Goal: Task Accomplishment & Management: Manage account settings

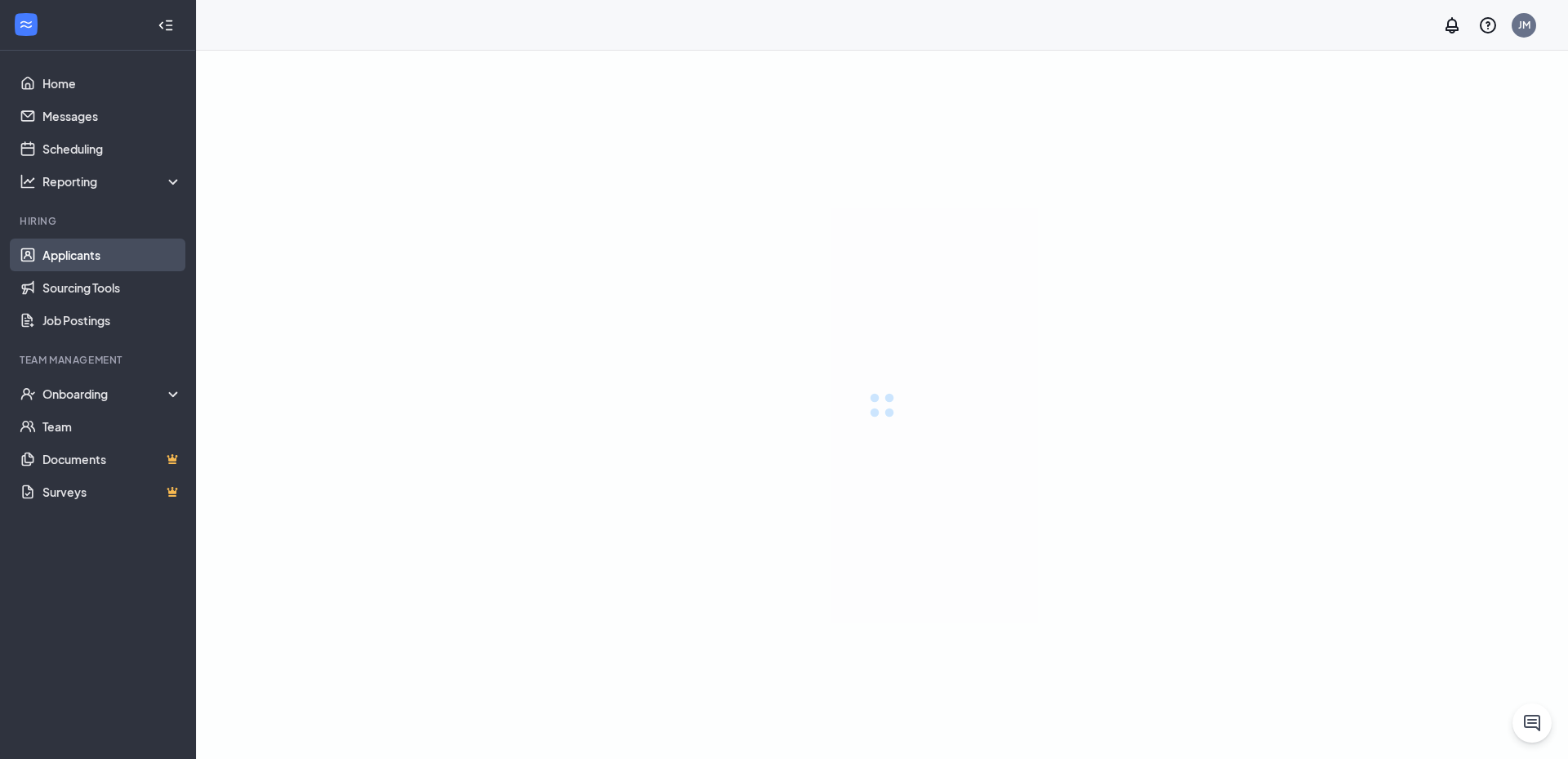
click at [139, 257] on link "Applicants" at bounding box center [112, 255] width 140 height 33
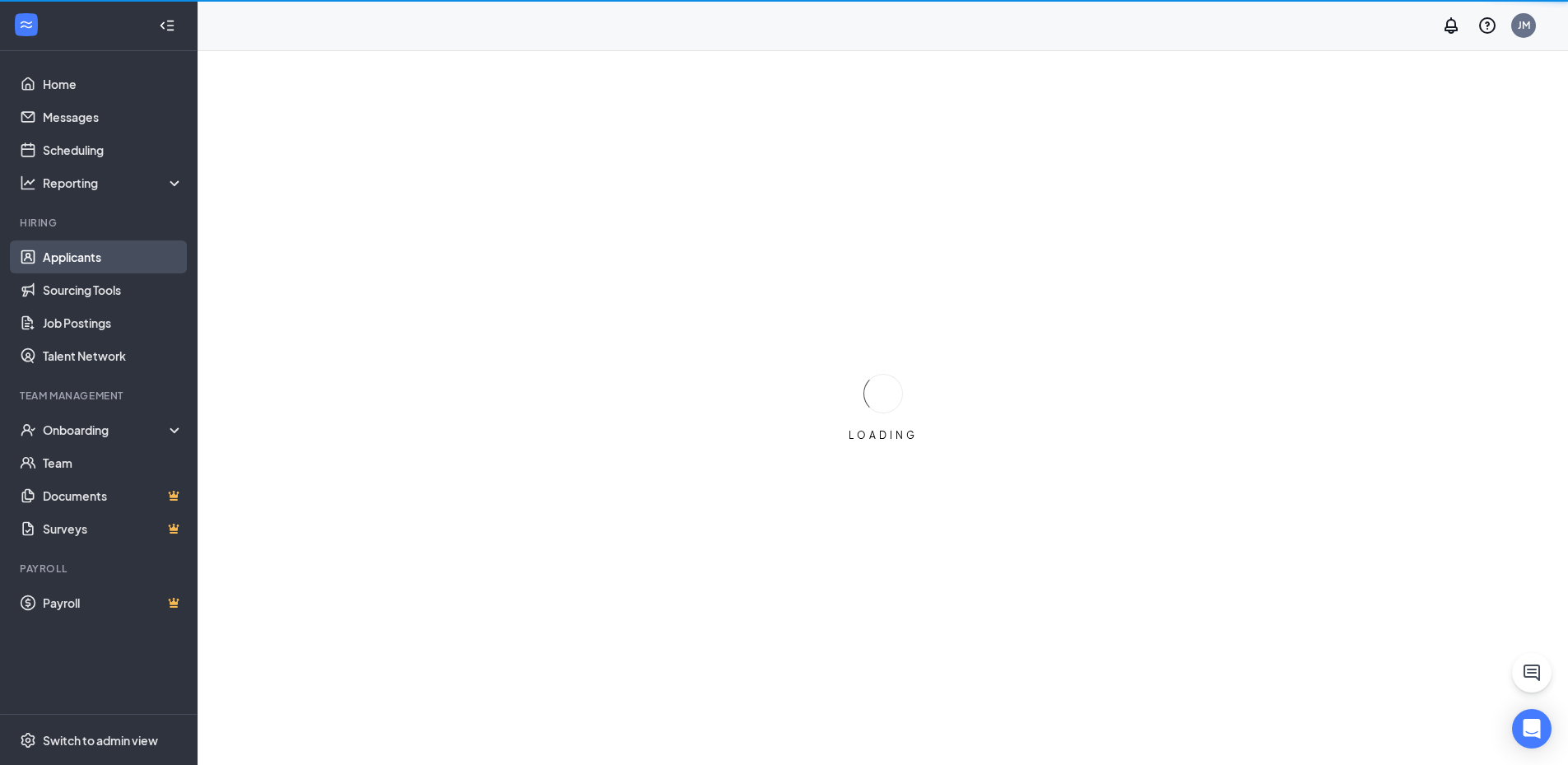
click at [140, 259] on link "Applicants" at bounding box center [113, 257] width 141 height 33
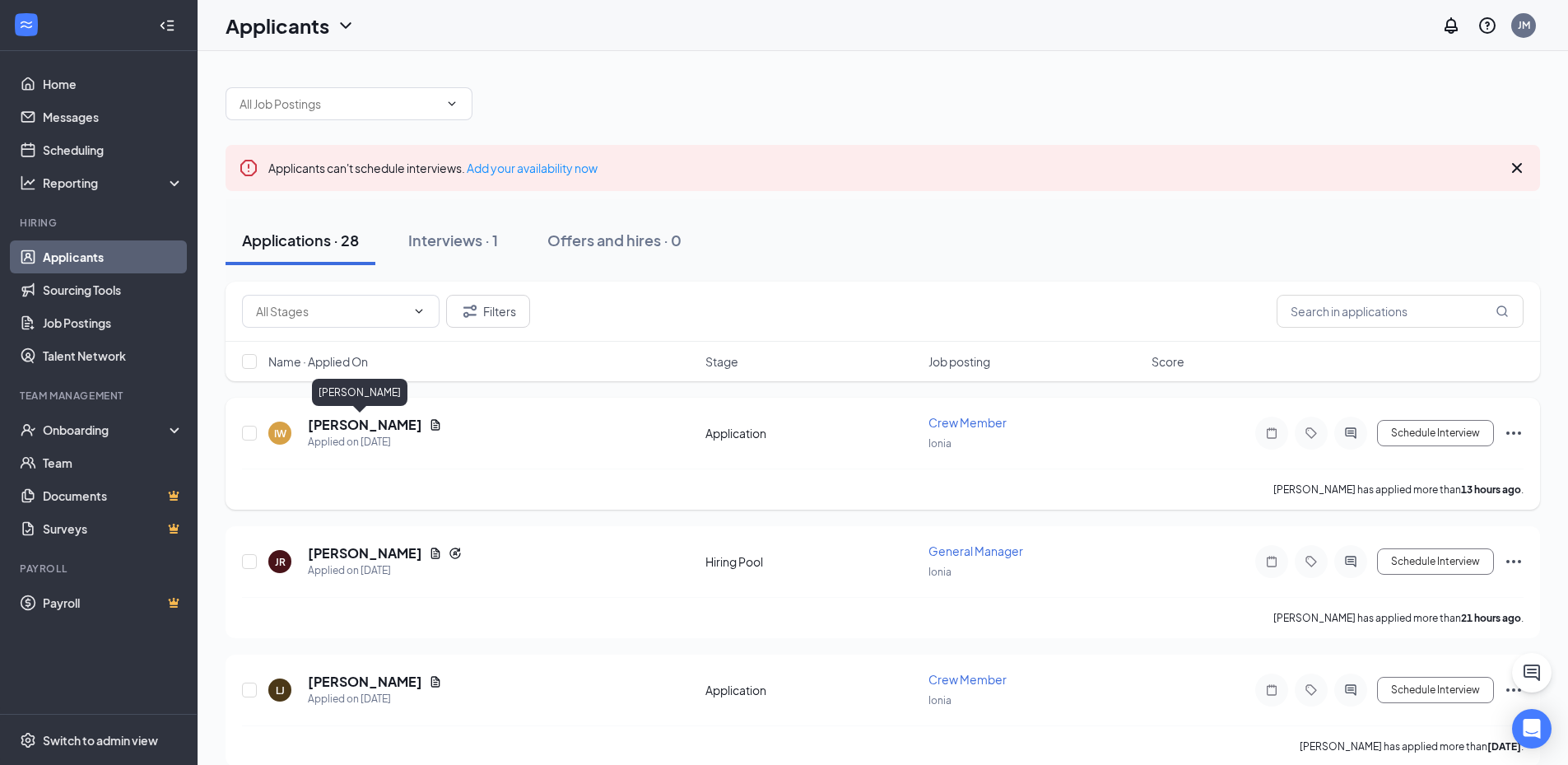
click at [359, 429] on h5 "[PERSON_NAME]" at bounding box center [365, 424] width 114 height 18
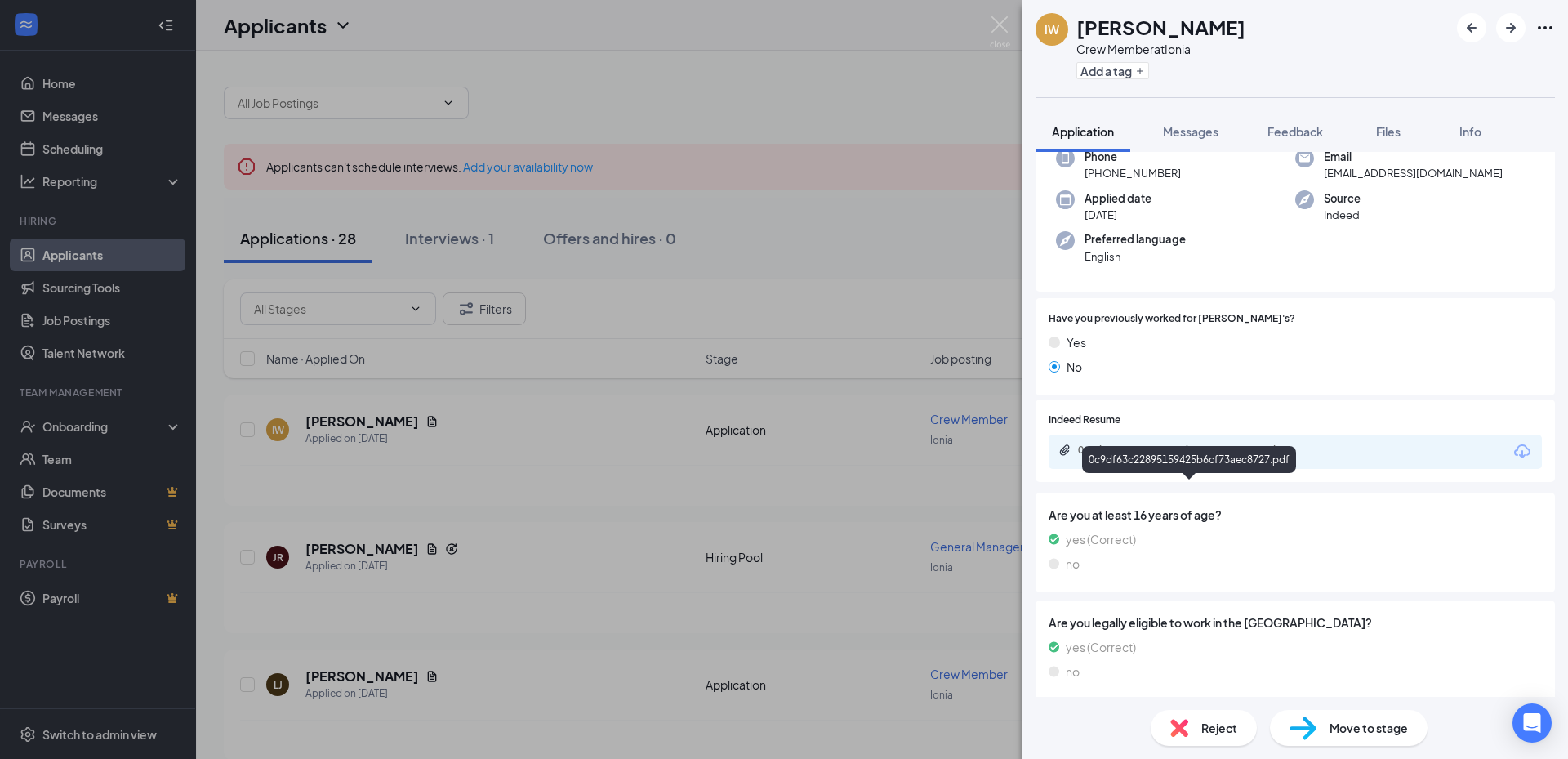
scroll to position [101, 0]
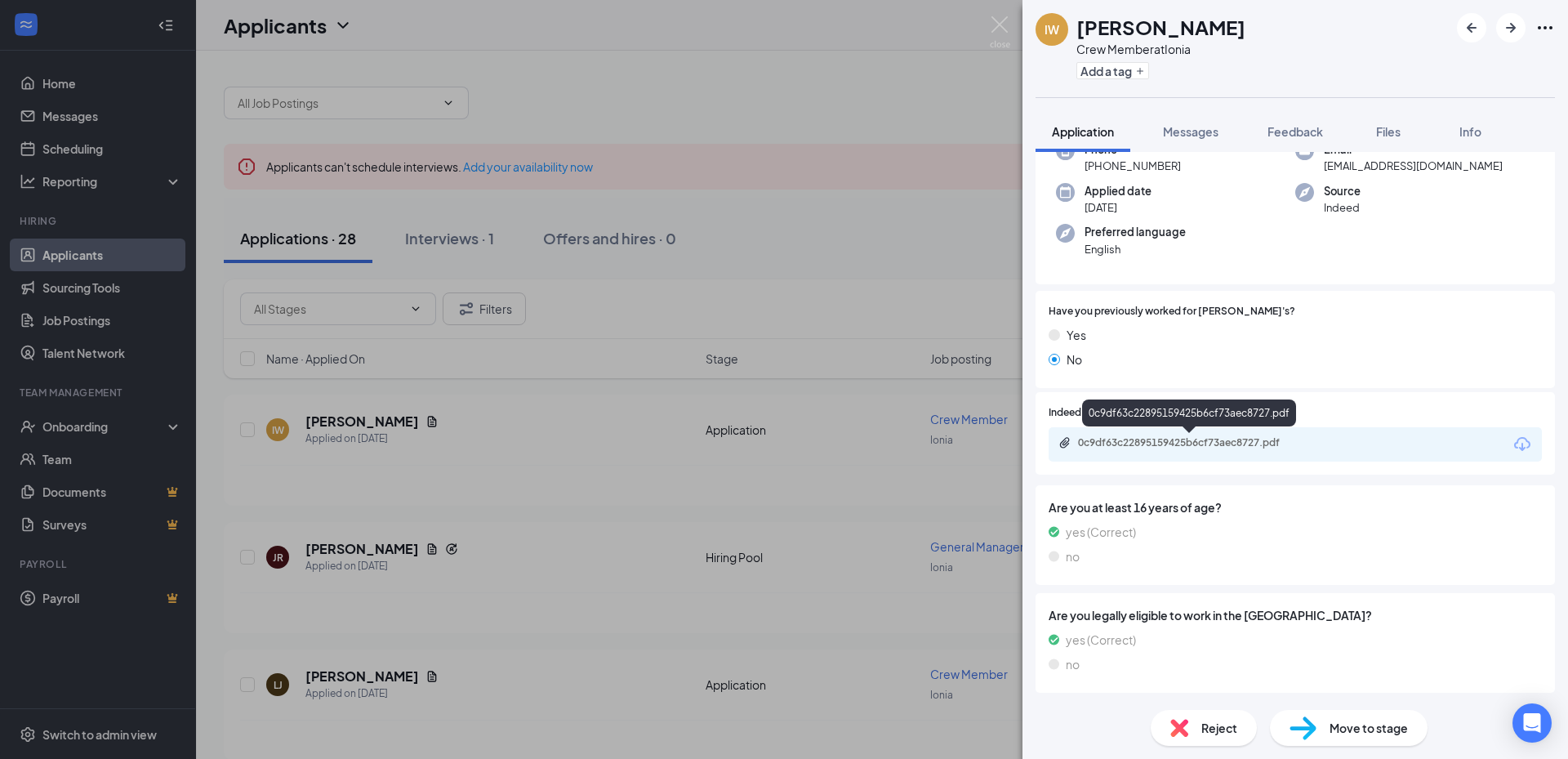
click at [1170, 438] on div "0c9df63c22895159425b6cf73aec8727.pdf" at bounding box center [1193, 443] width 229 height 13
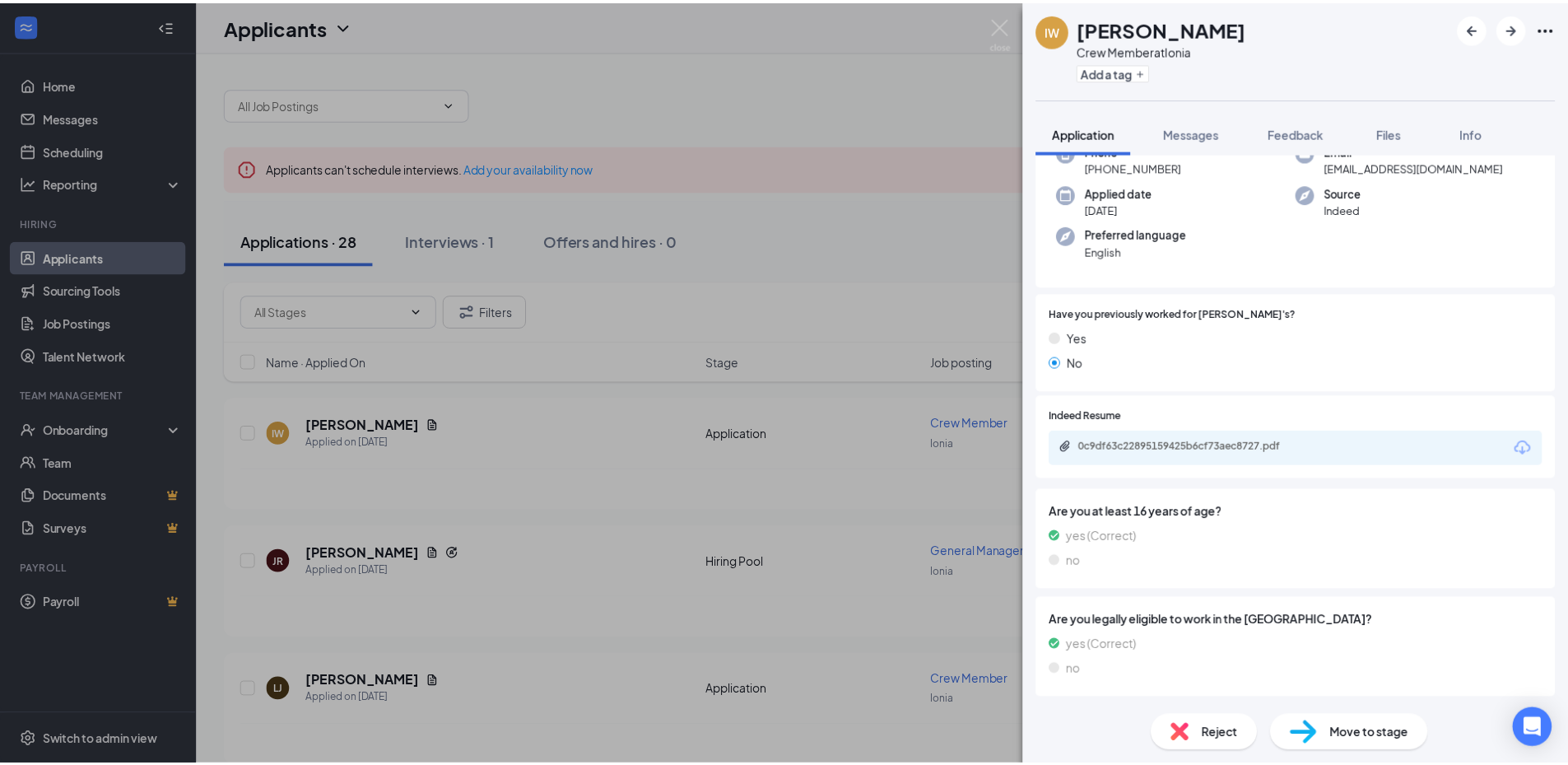
scroll to position [96, 0]
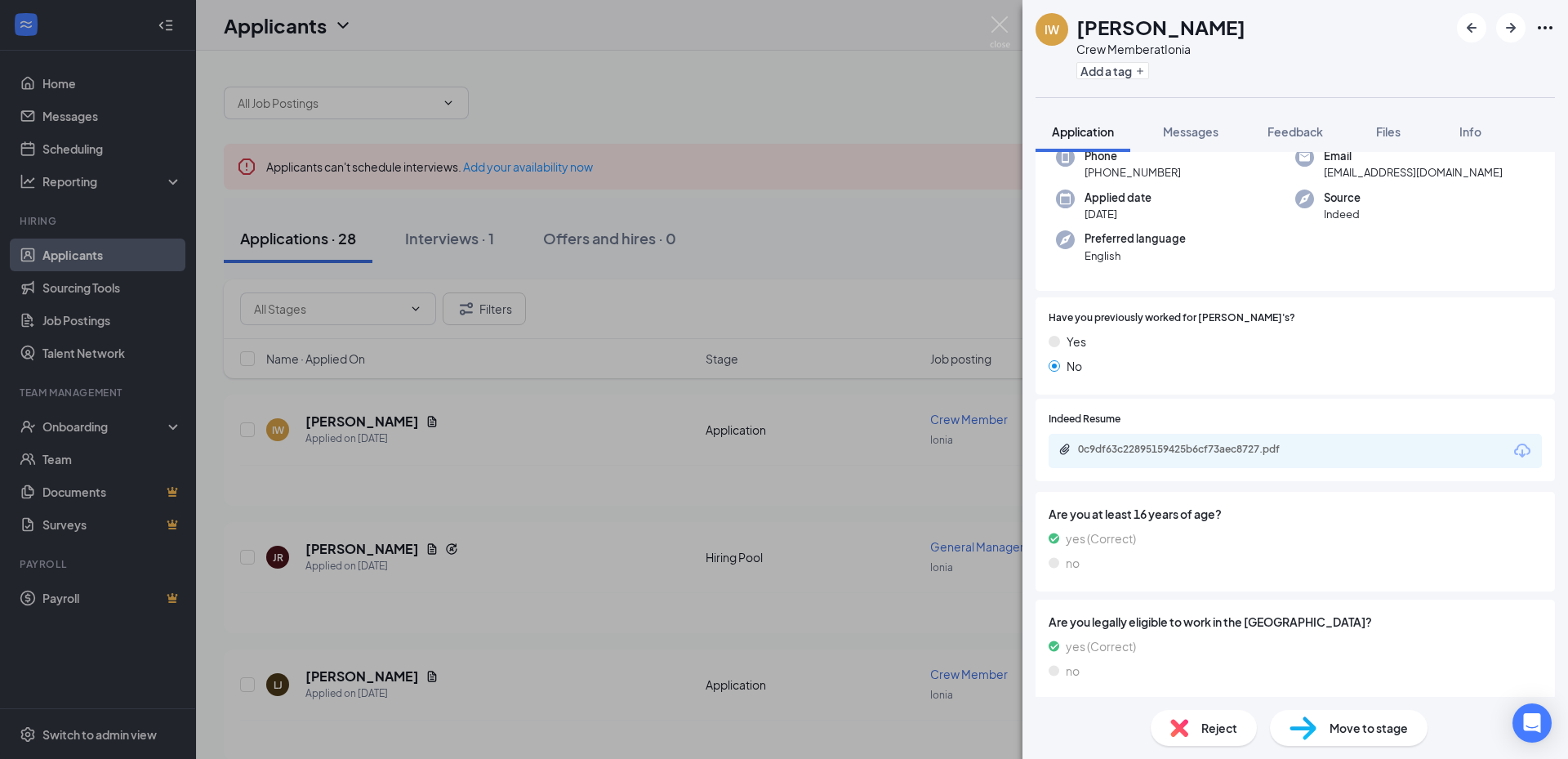
click at [603, 375] on div "IW [PERSON_NAME] Crew Member at Ionia Add a tag Application Messages Feedback F…" at bounding box center [784, 379] width 1568 height 759
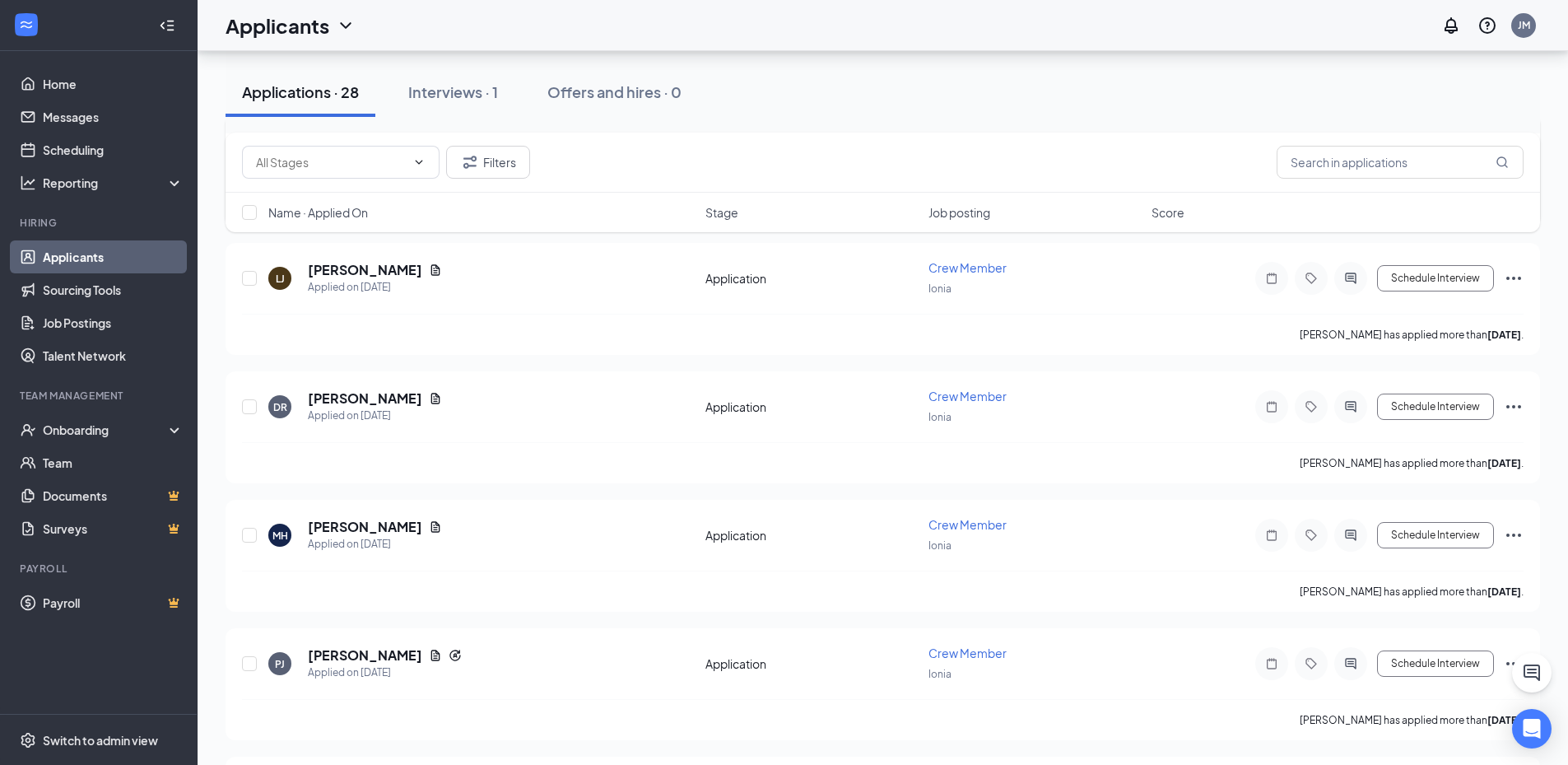
scroll to position [329, 0]
